Goal: Transaction & Acquisition: Download file/media

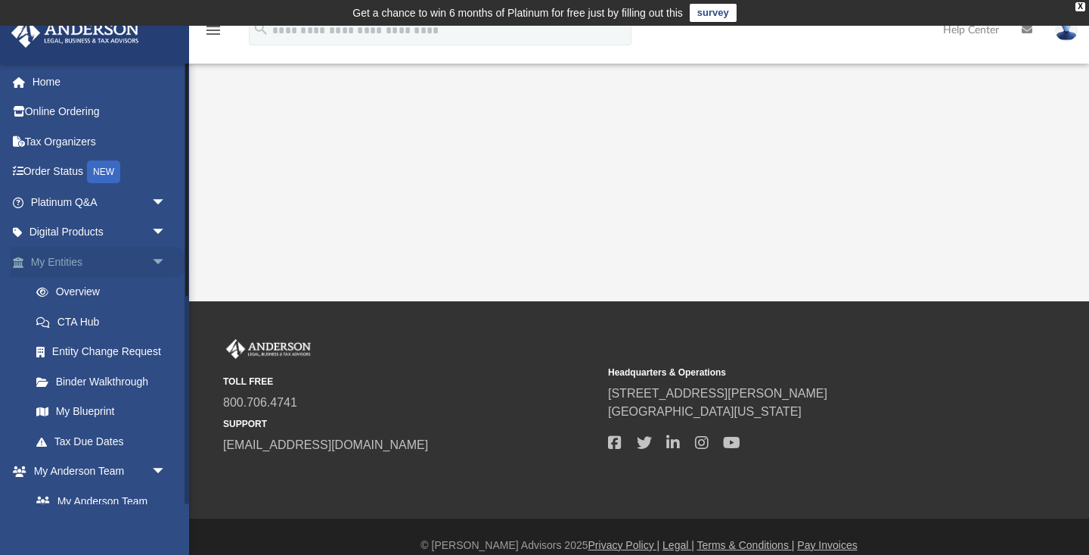
click at [153, 257] on span "arrow_drop_down" at bounding box center [166, 262] width 30 height 31
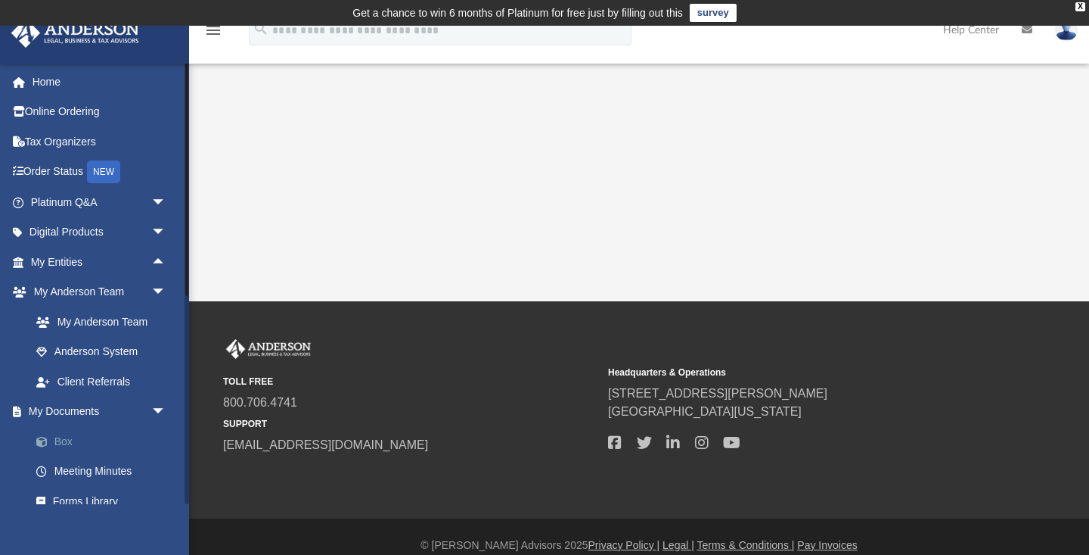
click at [86, 435] on link "Box" at bounding box center [105, 441] width 168 height 30
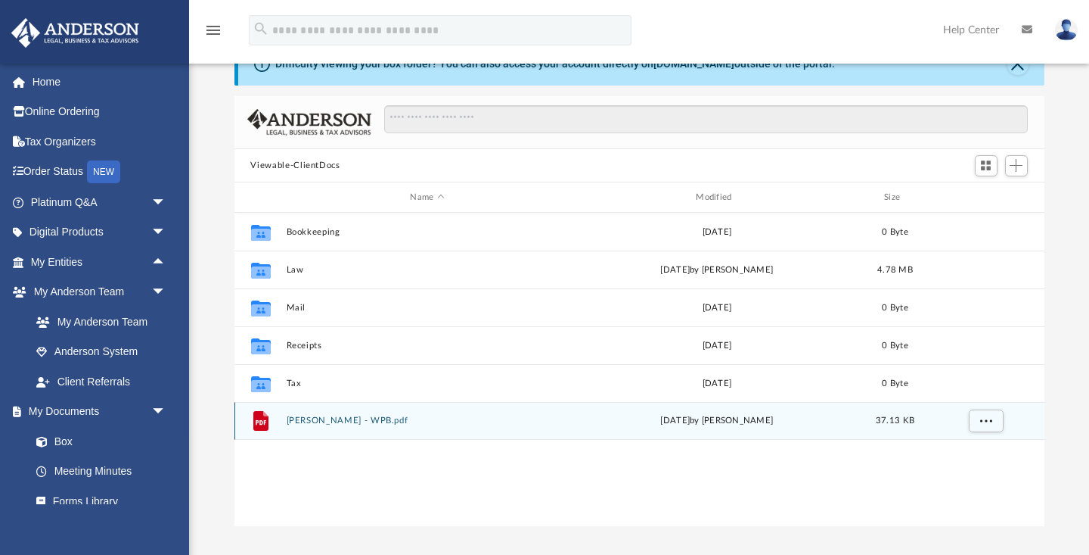
scroll to position [76, 0]
click at [336, 421] on button "[PERSON_NAME] - WPB.pdf" at bounding box center [427, 420] width 283 height 10
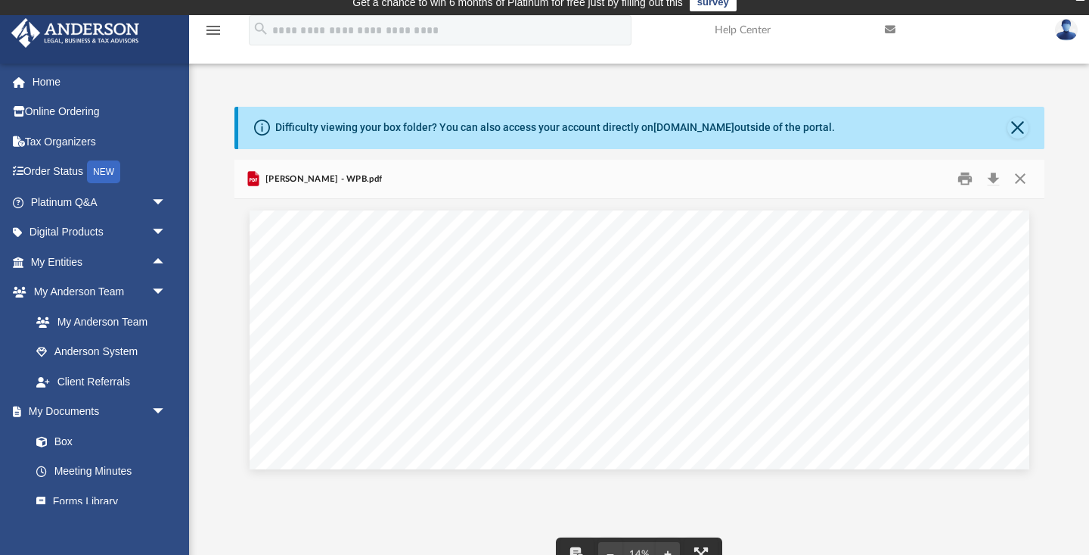
scroll to position [28, 0]
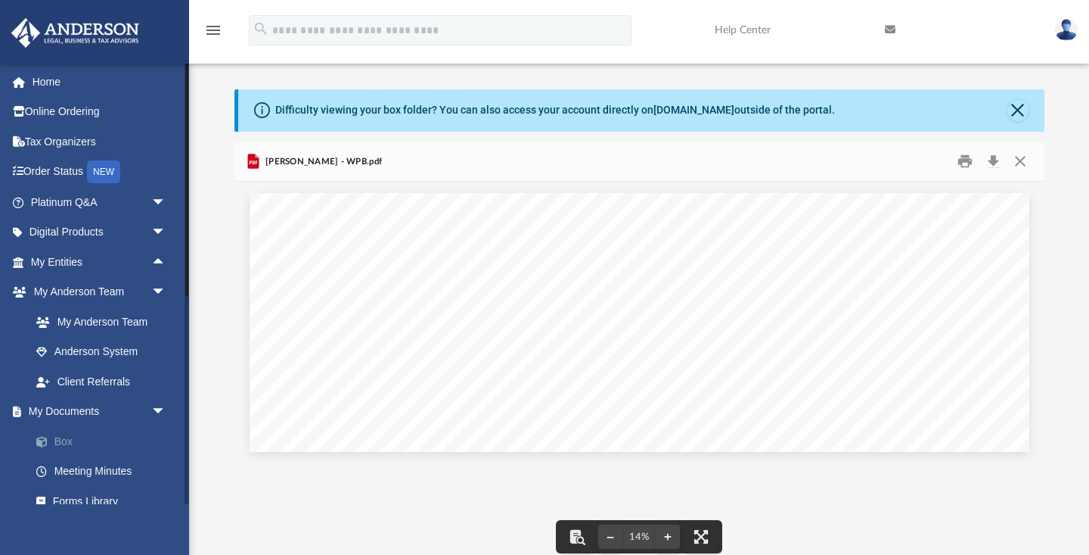
click at [89, 427] on link "Box" at bounding box center [105, 441] width 168 height 30
click at [1024, 160] on button "Close" at bounding box center [1020, 161] width 27 height 23
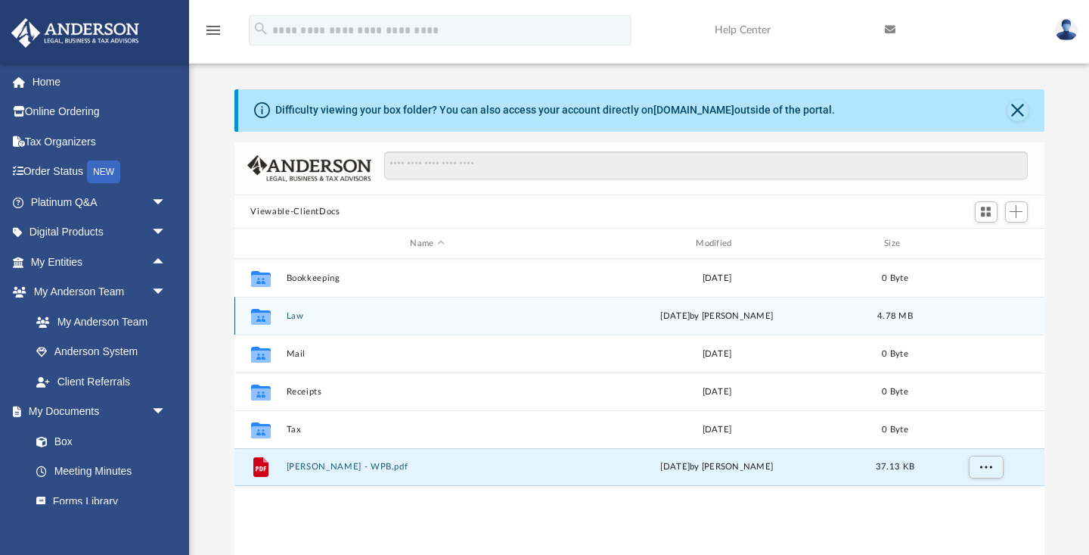
click at [434, 308] on div "Collaborated Folder Law [DATE] by [PERSON_NAME] 4.78 MB" at bounding box center [640, 316] width 810 height 38
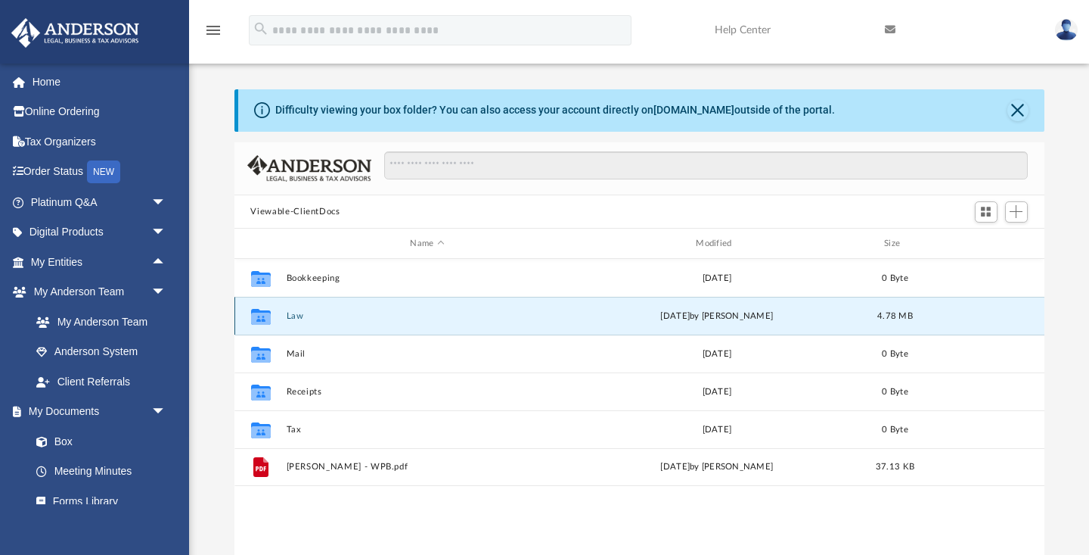
click at [434, 308] on div "Collaborated Folder Law [DATE] by [PERSON_NAME] 4.78 MB" at bounding box center [640, 316] width 810 height 38
click at [260, 324] on icon "Collaborated Folder" at bounding box center [260, 316] width 24 height 24
click at [258, 318] on icon "grid" at bounding box center [260, 317] width 20 height 16
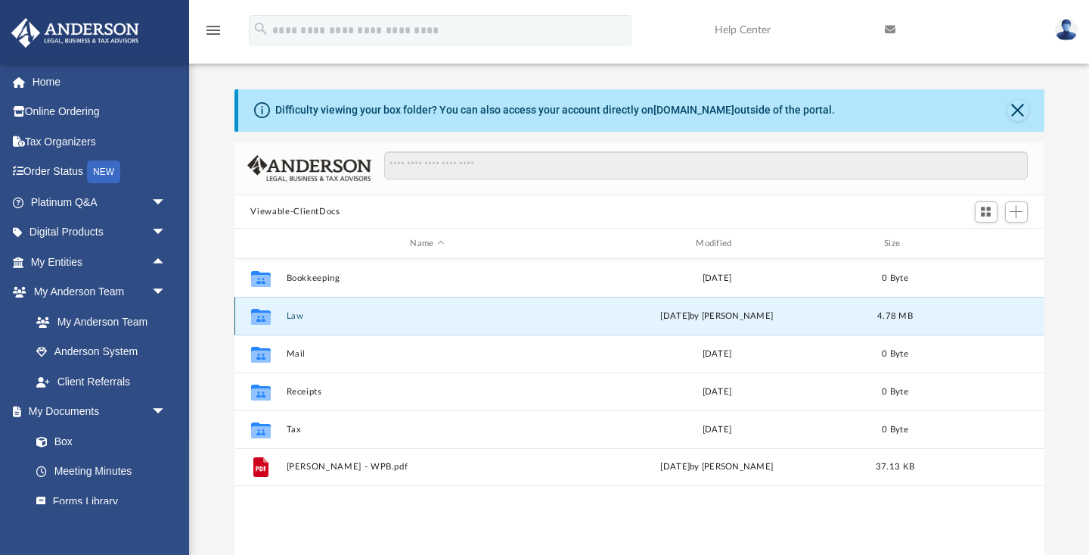
click at [266, 317] on icon "grid" at bounding box center [260, 318] width 20 height 12
click at [296, 316] on button "Law" at bounding box center [427, 316] width 283 height 10
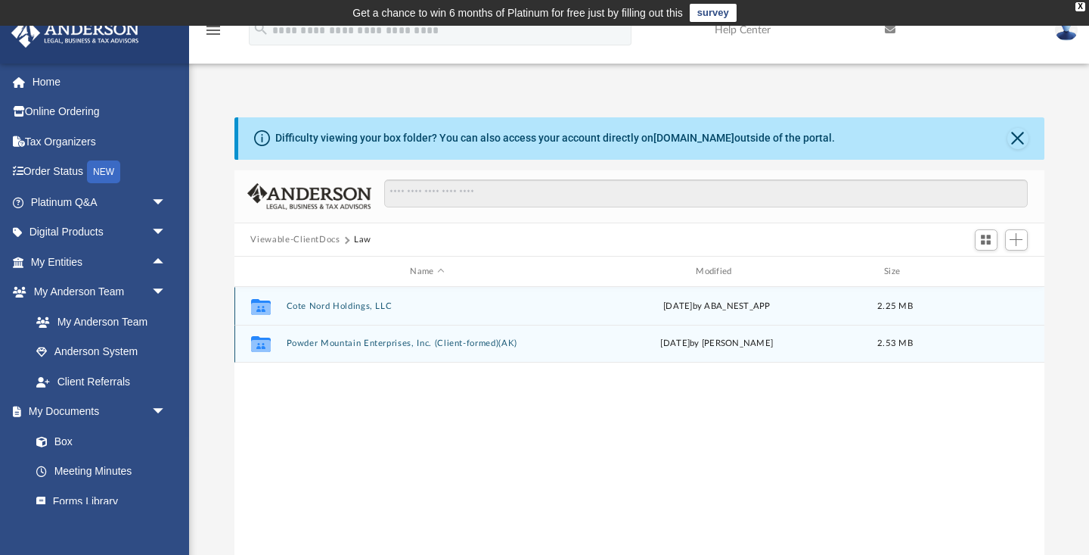
scroll to position [0, 0]
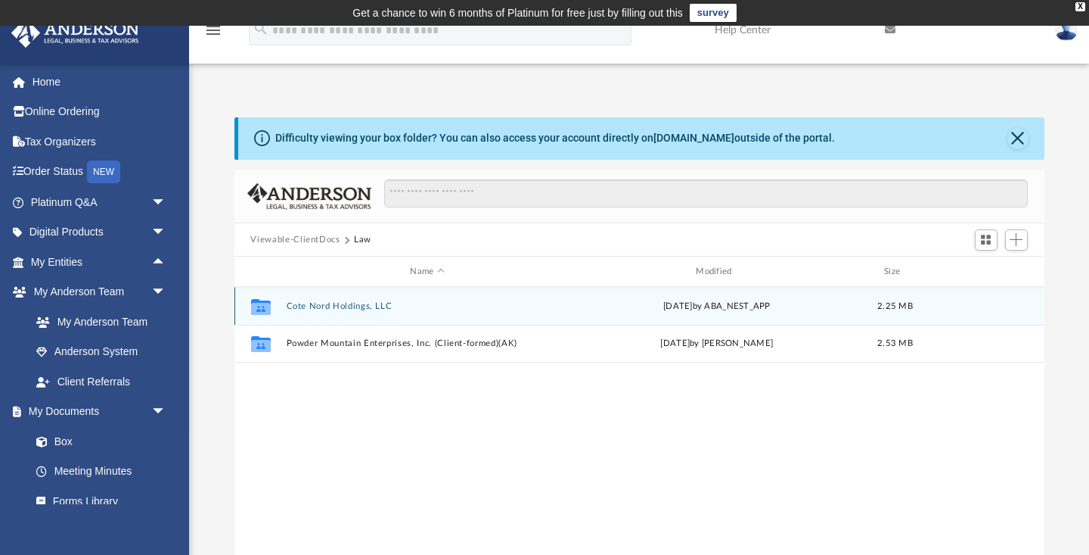
click at [322, 309] on button "Cote Nord Holdings, LLC" at bounding box center [427, 306] width 283 height 10
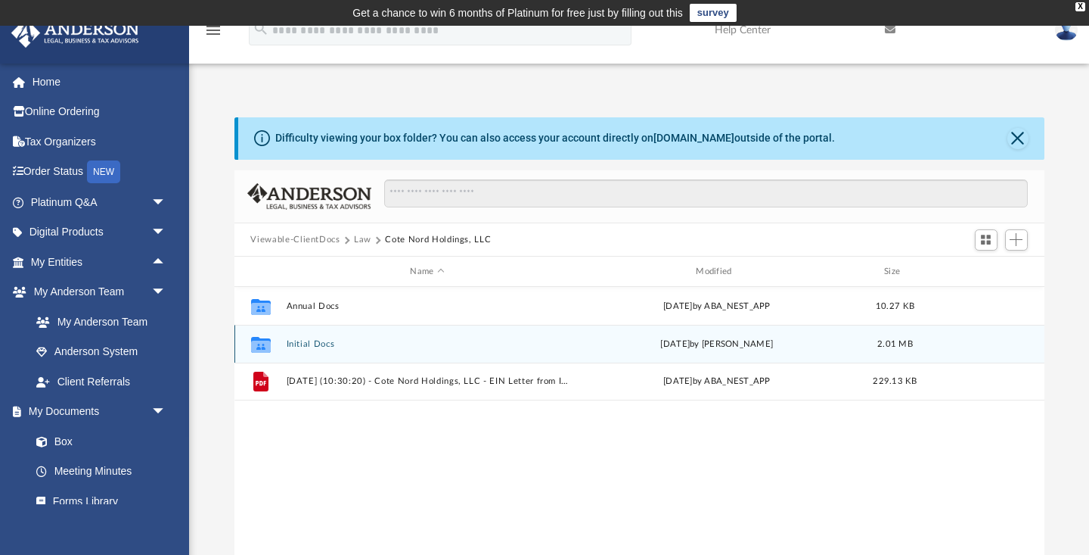
click at [319, 346] on button "Initial Docs" at bounding box center [427, 344] width 283 height 10
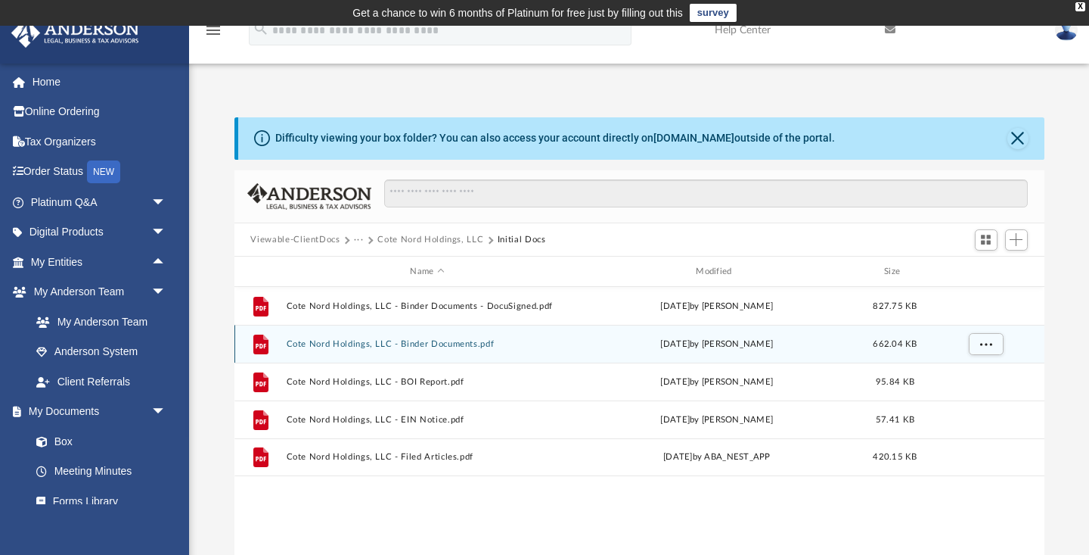
click at [319, 346] on button "Cote Nord Holdings, LLC - Binder Documents.pdf" at bounding box center [427, 344] width 283 height 10
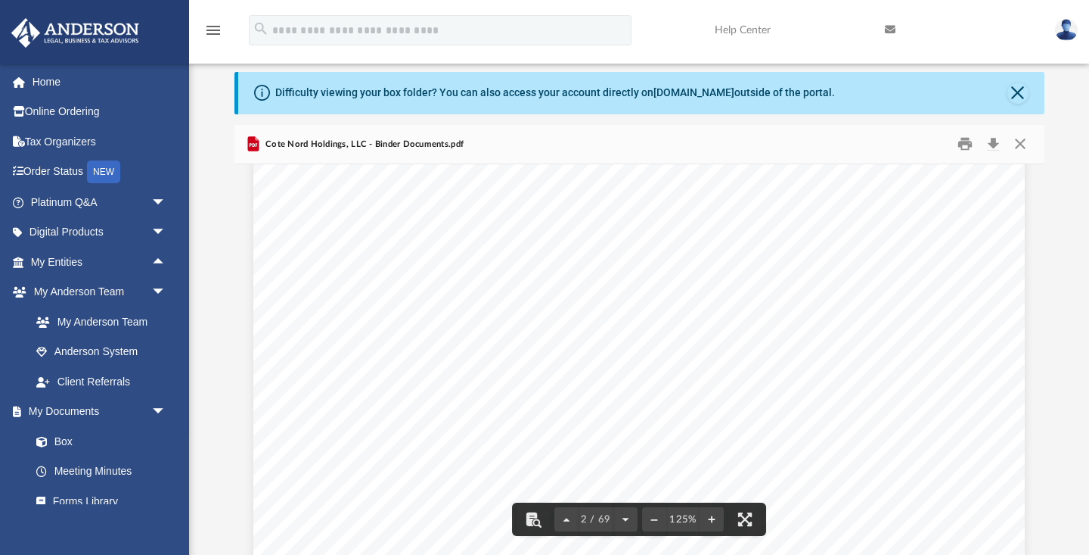
scroll to position [1088, 0]
click at [994, 140] on button "Download" at bounding box center [993, 143] width 27 height 23
click at [701, 35] on div "menu search Site Menu add [EMAIL_ADDRESS][DOMAIN_NAME] My Profile Reset Passwor…" at bounding box center [544, 36] width 1067 height 51
